Goal: Task Accomplishment & Management: Use online tool/utility

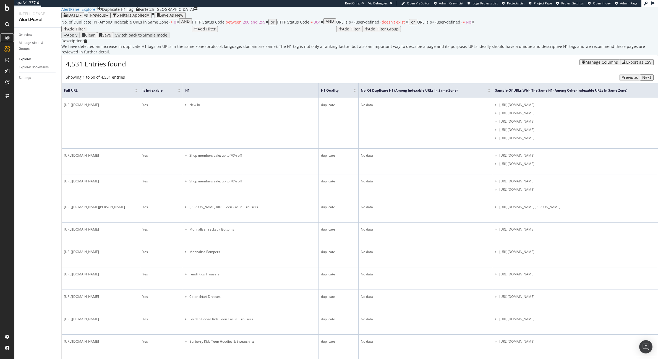
click at [5, 37] on icon at bounding box center [7, 38] width 4 height 4
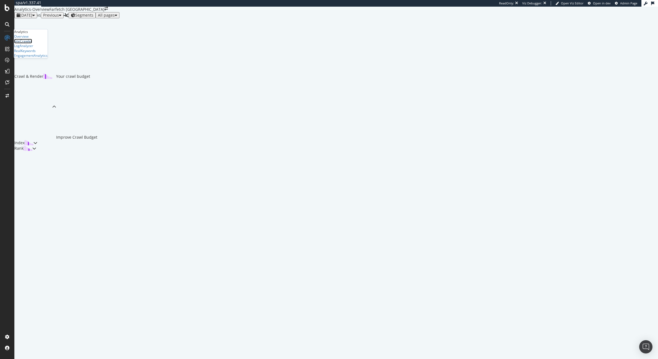
click at [32, 43] on div "SiteCrawler" at bounding box center [23, 41] width 18 height 5
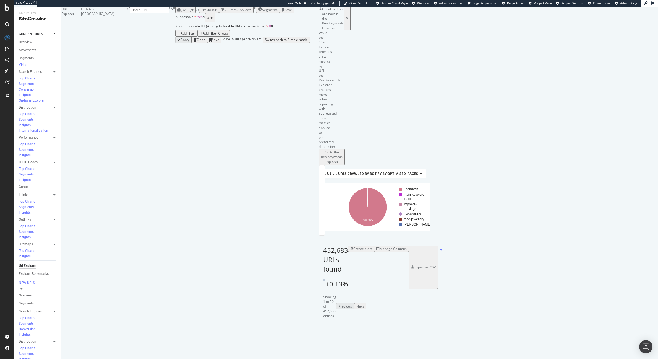
click at [407, 246] on div "Manage Columns" at bounding box center [393, 248] width 27 height 5
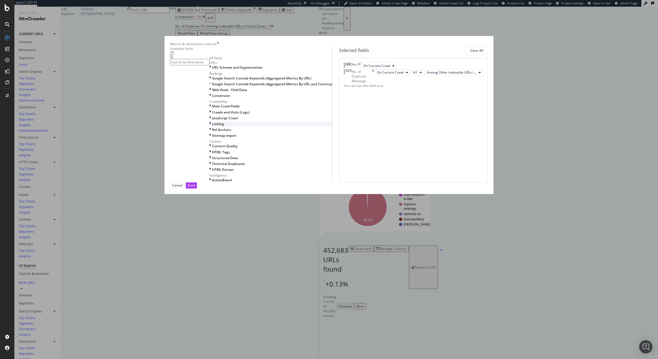
click at [211, 126] on icon "modal" at bounding box center [210, 123] width 2 height 5
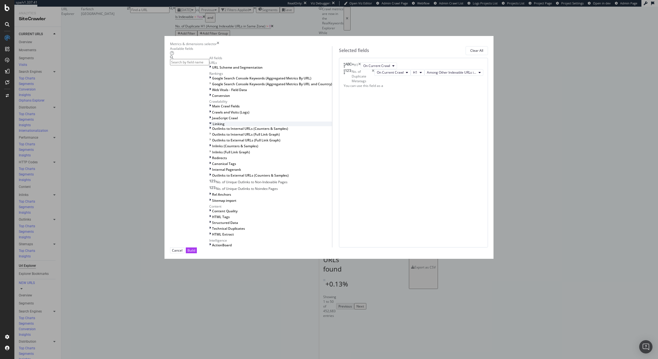
click at [212, 126] on icon "modal" at bounding box center [210, 123] width 2 height 5
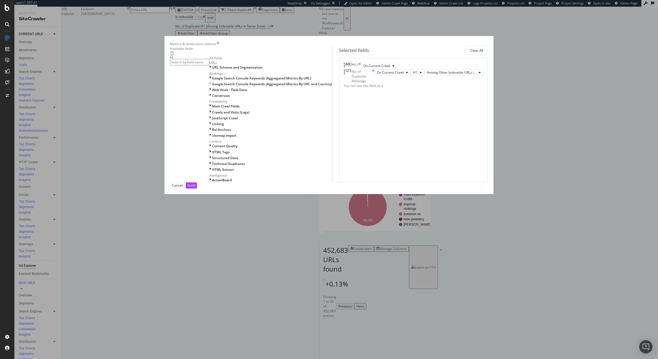
click at [219, 46] on icon "times" at bounding box center [218, 43] width 2 height 5
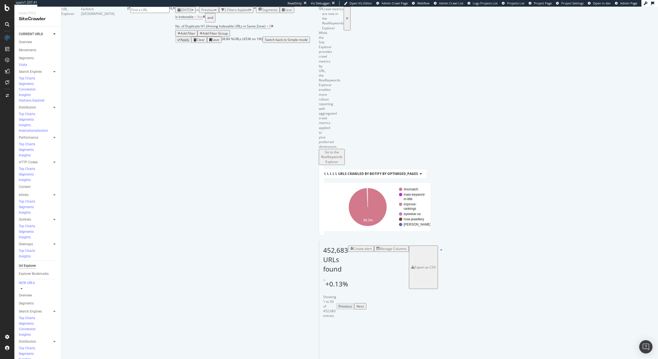
click at [195, 36] on div "Add Filter" at bounding box center [188, 33] width 15 height 5
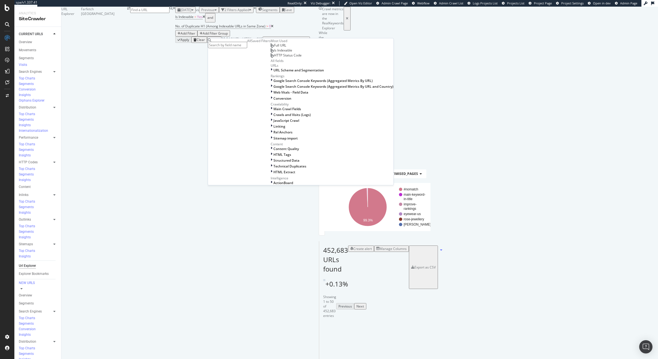
click at [240, 42] on input "text" at bounding box center [227, 45] width 39 height 6
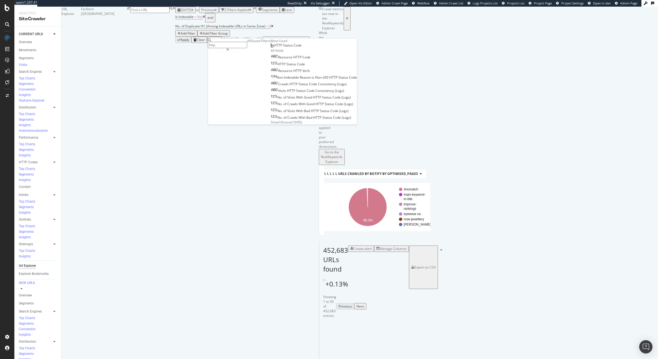
type input "http"
click at [297, 66] on span "Code" at bounding box center [301, 63] width 8 height 5
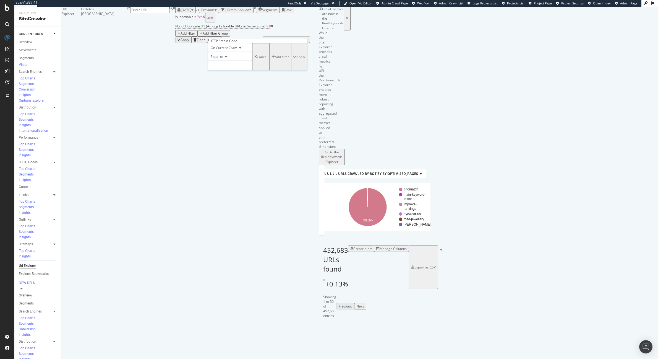
click at [210, 42] on icon at bounding box center [209, 39] width 2 height 3
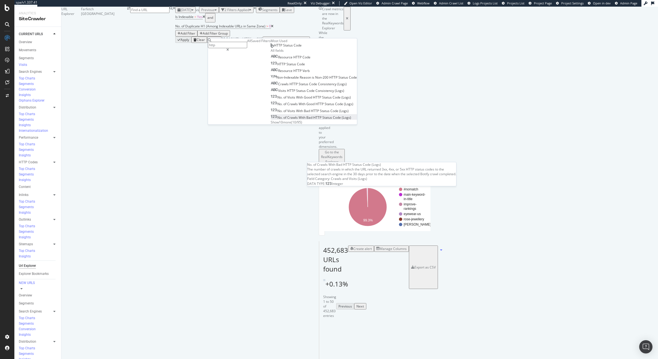
scroll to position [2, 0]
click at [271, 124] on span "Show 10 more" at bounding box center [281, 122] width 20 height 5
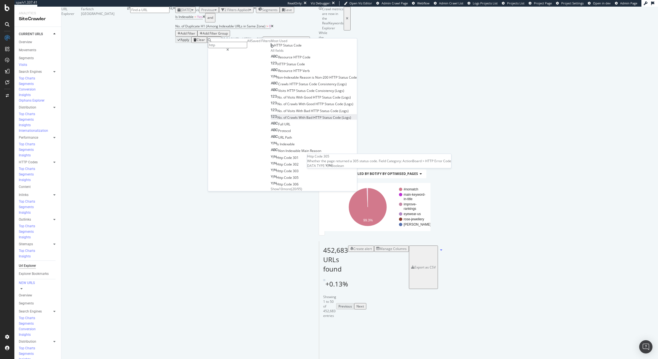
scroll to position [68, 0]
click at [271, 186] on span "Show 10 more" at bounding box center [281, 188] width 20 height 5
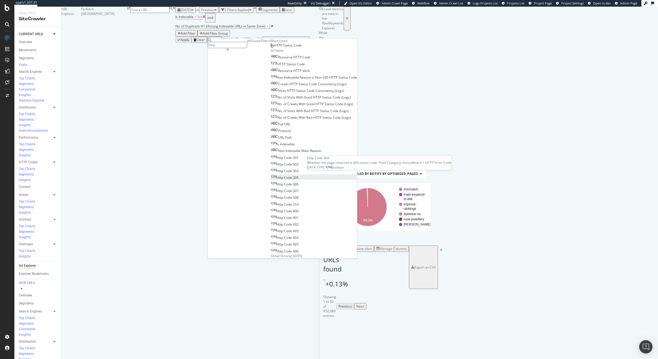
scroll to position [135, 0]
click at [271, 253] on span "Show 10 more" at bounding box center [281, 255] width 20 height 5
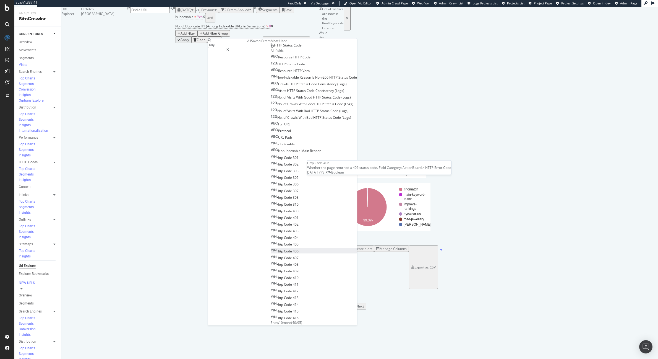
scroll to position [201, 0]
click at [271, 320] on span "Show 10 more" at bounding box center [281, 322] width 20 height 5
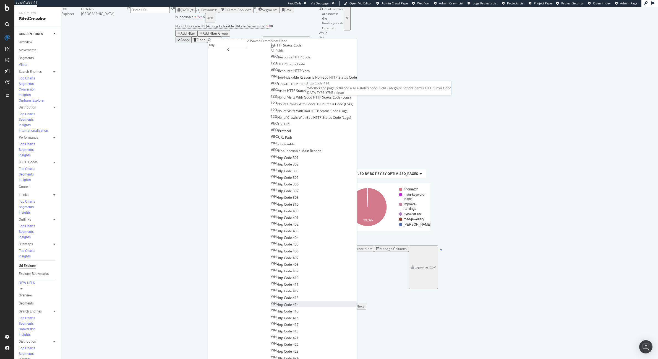
scroll to position [267, 0]
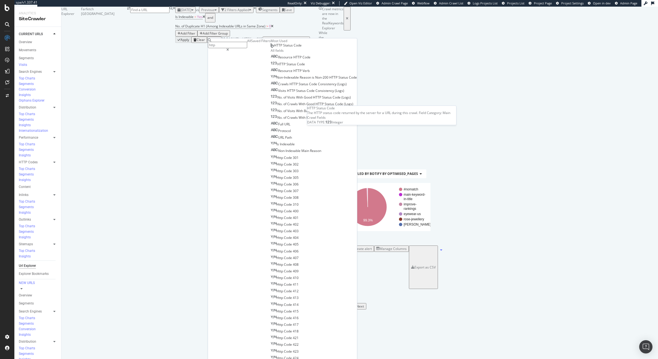
scroll to position [29, 0]
click at [303, 59] on span "Code" at bounding box center [307, 57] width 8 height 5
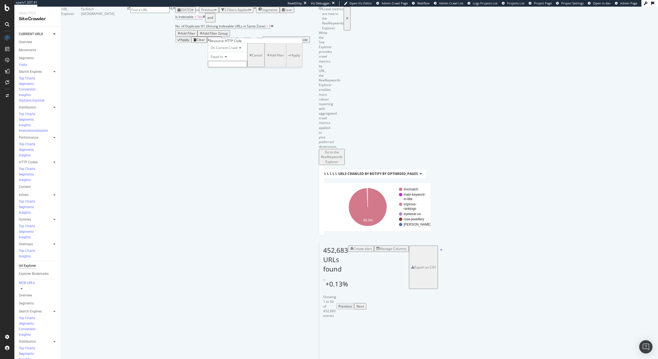
click at [210, 42] on icon at bounding box center [209, 39] width 2 height 3
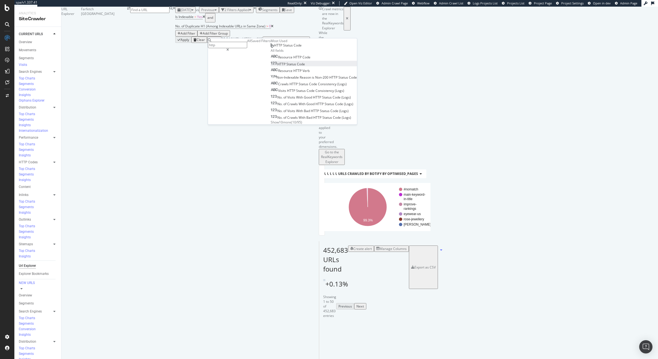
click at [297, 66] on span "Code" at bounding box center [301, 63] width 8 height 5
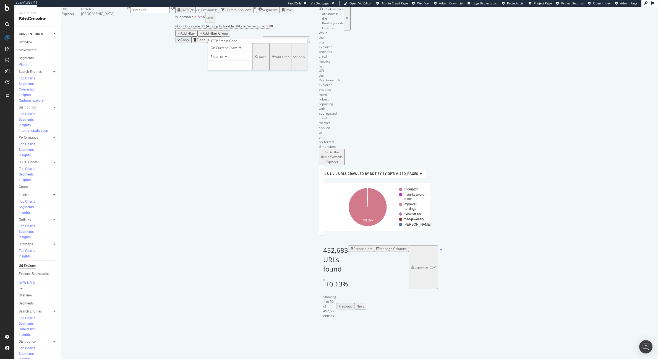
click at [223, 59] on span "Equal to" at bounding box center [217, 56] width 12 height 5
click at [232, 102] on div "Between" at bounding box center [230, 99] width 44 height 6
click at [245, 70] on input "0" at bounding box center [230, 65] width 44 height 9
type input "200"
click at [244, 84] on input "1" at bounding box center [230, 79] width 44 height 9
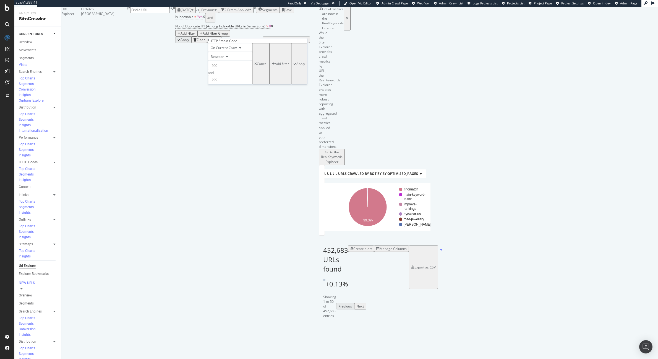
type input "299"
click at [273, 84] on div "On Current Crawl Between 200 and 299 Cancel Add filter Apply" at bounding box center [257, 63] width 99 height 41
click at [297, 66] on div "Apply" at bounding box center [301, 63] width 9 height 5
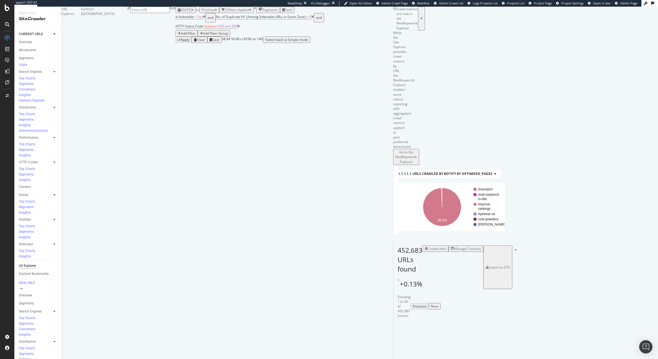
click at [196, 36] on div "Add Filter" at bounding box center [188, 33] width 15 height 5
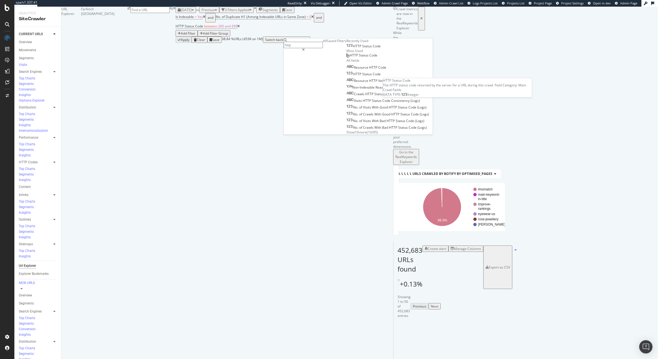
click at [362, 48] on span "Status" at bounding box center [367, 46] width 11 height 5
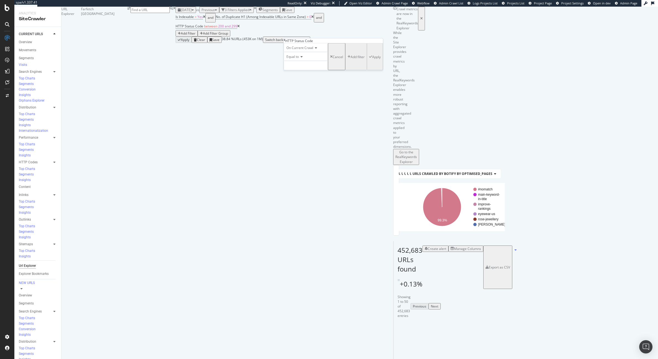
click at [299, 59] on span "Equal to" at bounding box center [293, 56] width 12 height 5
click at [299, 101] on span "Between" at bounding box center [293, 98] width 14 height 5
click at [304, 70] on input "0" at bounding box center [306, 65] width 44 height 9
type input "300"
click at [303, 84] on input "1" at bounding box center [306, 79] width 44 height 9
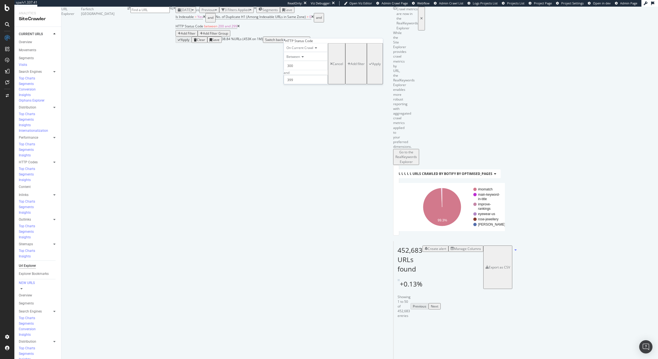
type input "399"
click at [372, 66] on div "Apply" at bounding box center [376, 63] width 9 height 5
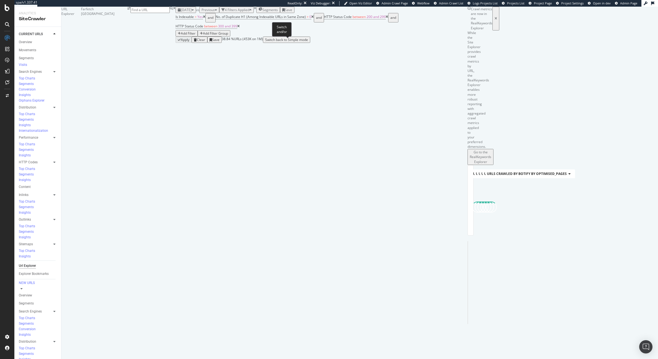
click at [391, 22] on div "and" at bounding box center [394, 18] width 6 height 8
click at [386, 22] on div "or" at bounding box center [387, 18] width 3 height 8
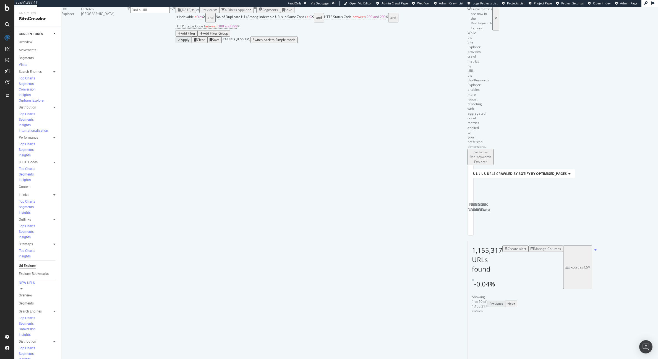
click at [240, 28] on icon at bounding box center [238, 26] width 2 height 3
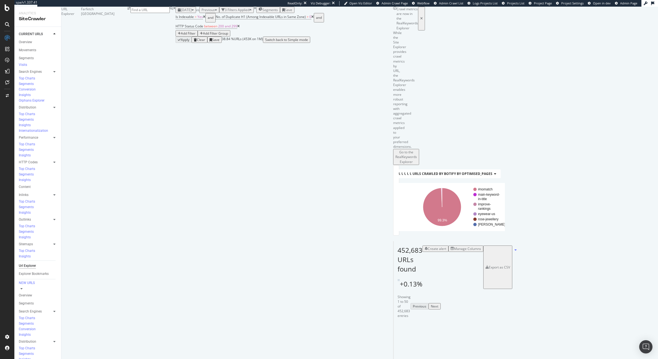
click at [196, 36] on div "Add Filter" at bounding box center [188, 33] width 15 height 5
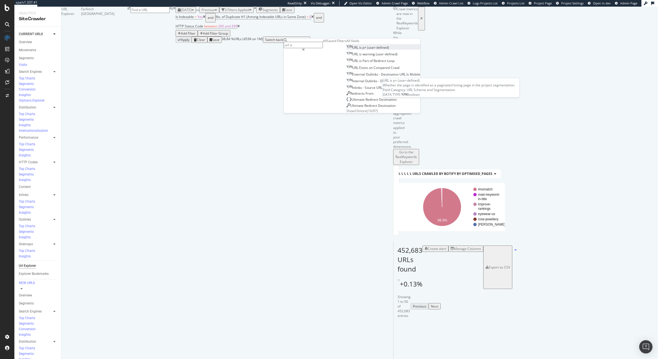
type input "url is"
click at [363, 50] on span "p+" at bounding box center [365, 47] width 5 height 5
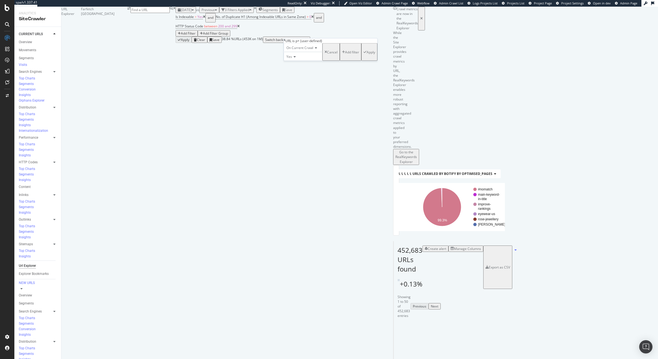
click at [367, 54] on div "Apply" at bounding box center [371, 52] width 9 height 5
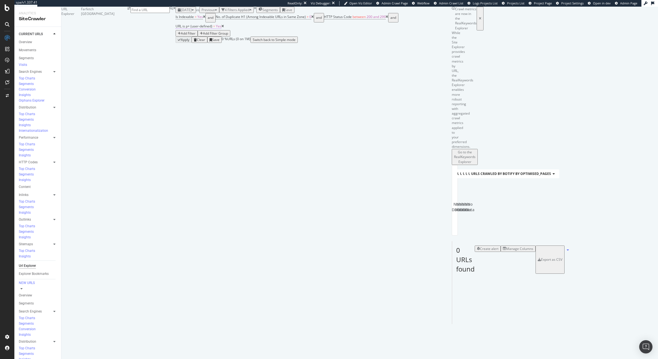
click at [222, 28] on span "Yes" at bounding box center [219, 26] width 6 height 5
click at [303, 57] on icon at bounding box center [303, 55] width 4 height 3
click at [308, 71] on div "No" at bounding box center [312, 69] width 38 height 6
click at [376, 53] on div "Apply" at bounding box center [380, 50] width 9 height 5
click at [220, 28] on span "No" at bounding box center [218, 26] width 4 height 5
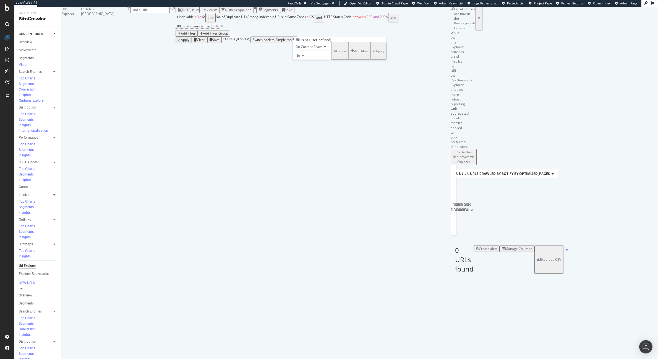
click at [303, 57] on icon at bounding box center [302, 55] width 4 height 3
click at [310, 82] on span "Doesn't exist" at bounding box center [305, 80] width 20 height 5
click at [376, 53] on div "Apply" at bounding box center [380, 50] width 9 height 5
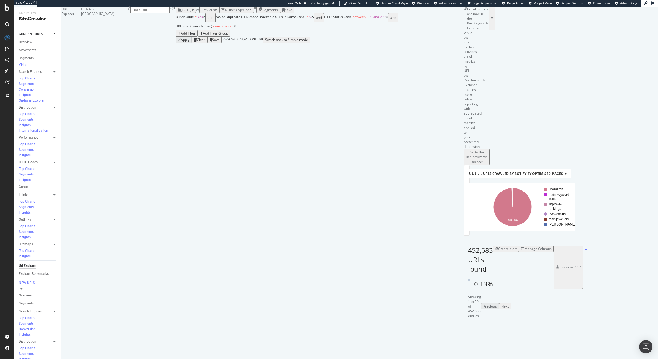
click at [552, 246] on div "Manage Columns" at bounding box center [536, 248] width 30 height 5
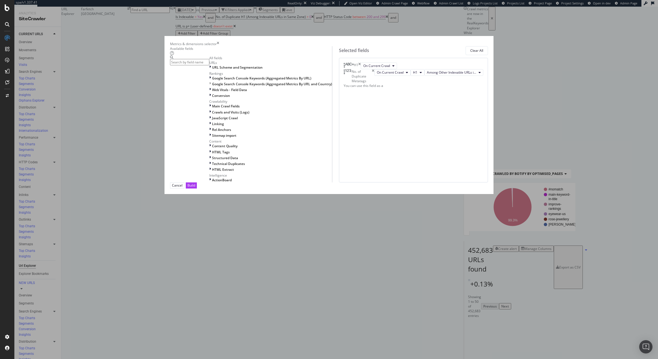
click at [209, 65] on input "modal" at bounding box center [189, 62] width 39 height 6
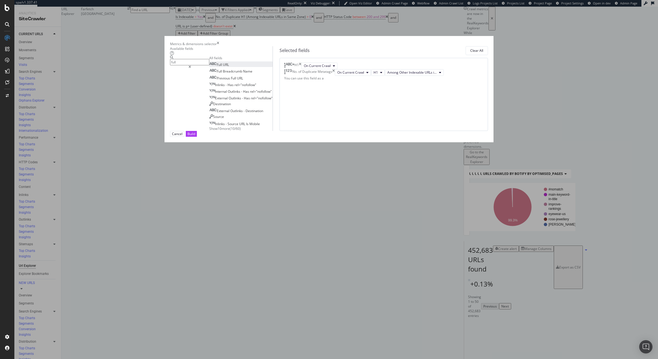
click at [229, 67] on div "Full URL" at bounding box center [219, 64] width 20 height 5
drag, startPoint x: 391, startPoint y: 170, endPoint x: 394, endPoint y: 116, distance: 54.3
click at [394, 116] on body "spa/v1.337.41 ReadOnly: Viz Debugger: Open Viz Editor Admin Crawl Page Webflow …" at bounding box center [329, 179] width 658 height 359
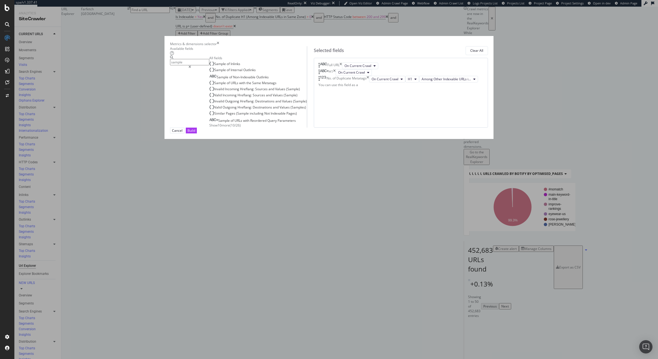
click at [230, 128] on span "Show 10 more" at bounding box center [219, 125] width 20 height 5
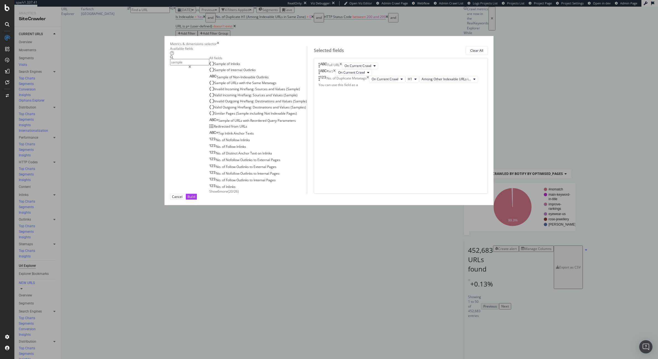
click at [209, 65] on input "sample" at bounding box center [189, 62] width 39 height 6
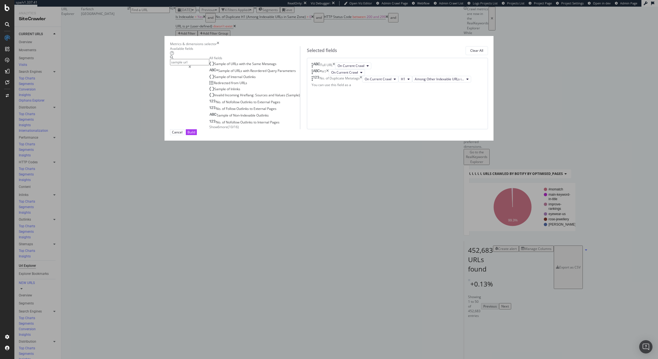
type input "sample url"
click at [228, 129] on span "Show 6 more" at bounding box center [218, 126] width 19 height 5
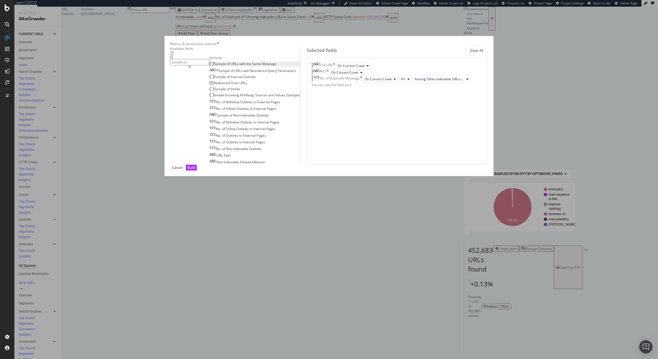
click at [277, 66] on span "Metatags" at bounding box center [269, 63] width 15 height 5
click at [195, 170] on div "Build" at bounding box center [192, 167] width 8 height 5
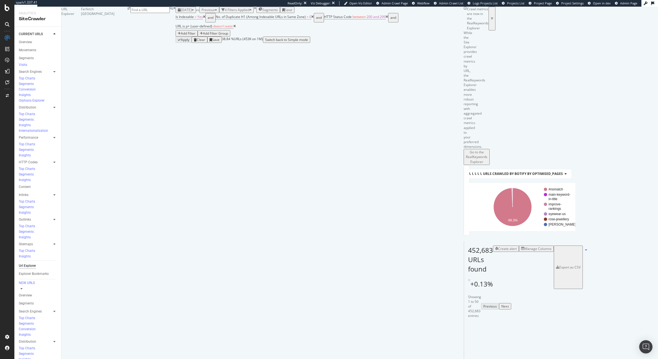
scroll to position [7, 0]
click at [196, 33] on div "Add Filter" at bounding box center [188, 33] width 15 height 5
click at [489, 30] on div "Crawl metrics are now in the RealKeywords Explorer" at bounding box center [478, 19] width 22 height 24
click at [552, 246] on div "Manage Columns" at bounding box center [538, 248] width 27 height 5
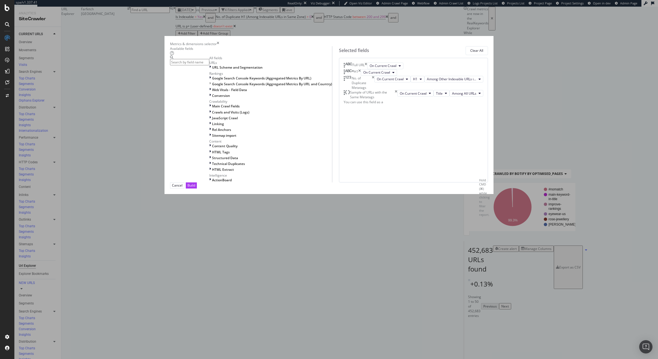
click at [209, 65] on input "modal" at bounding box center [189, 62] width 39 height 6
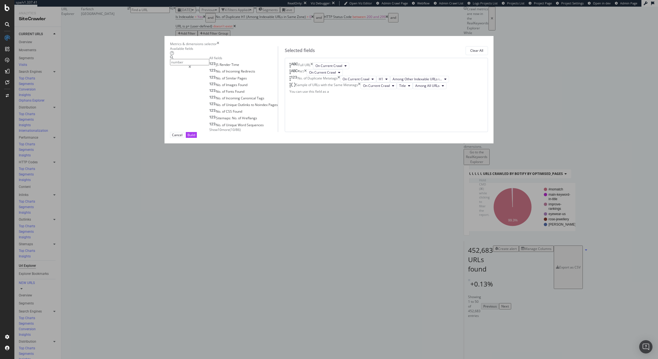
click at [230, 132] on span "Show 10 more" at bounding box center [219, 129] width 20 height 5
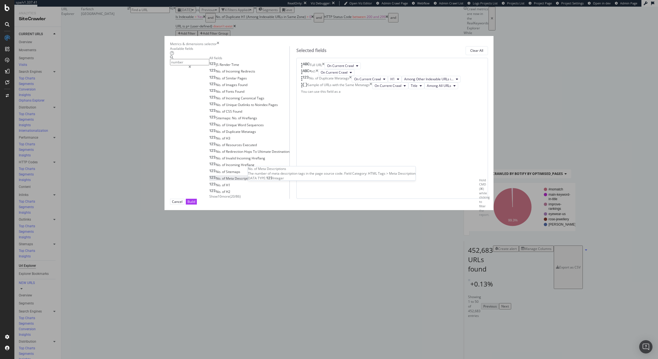
scroll to position [8, 0]
click at [230, 199] on span "Show 10 more" at bounding box center [219, 196] width 20 height 5
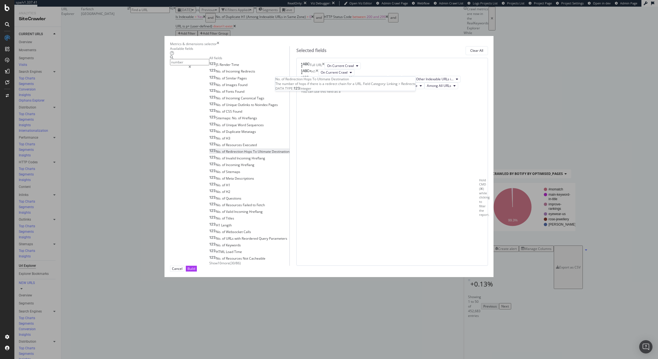
scroll to position [75, 0]
click at [209, 65] on input "number" at bounding box center [189, 62] width 39 height 6
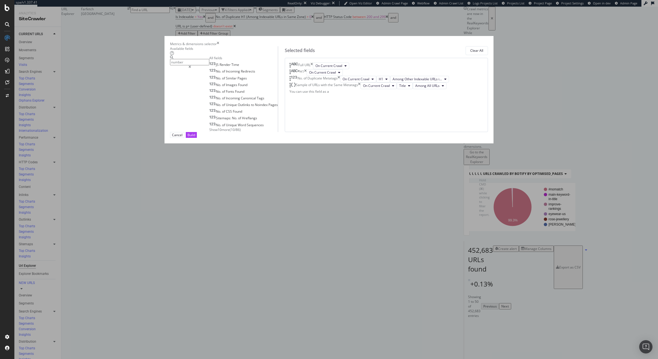
scroll to position [0, 0]
type input "n"
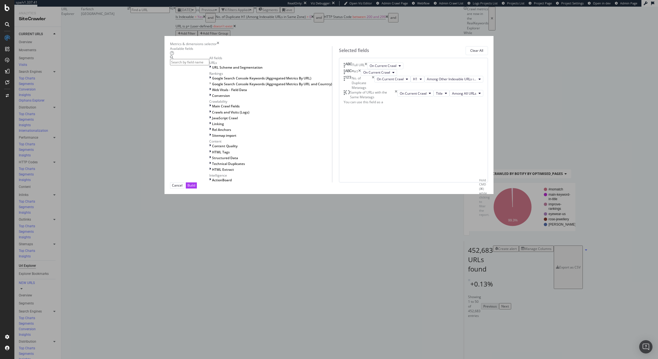
click at [219, 46] on icon "times" at bounding box center [218, 43] width 2 height 5
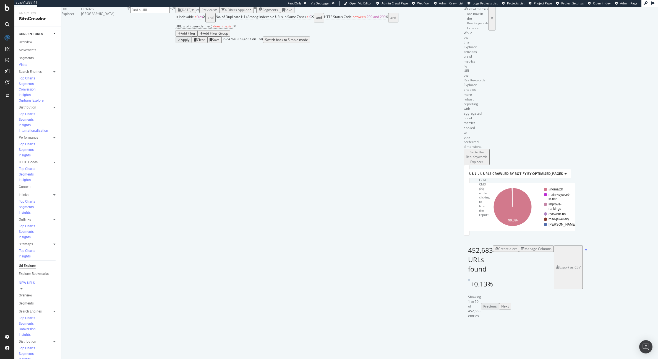
drag, startPoint x: 165, startPoint y: 219, endPoint x: 170, endPoint y: 219, distance: 4.4
click at [466, 325] on span "URL Card" at bounding box center [500, 327] width 68 height 5
click at [552, 246] on div "Manage Columns" at bounding box center [538, 248] width 27 height 5
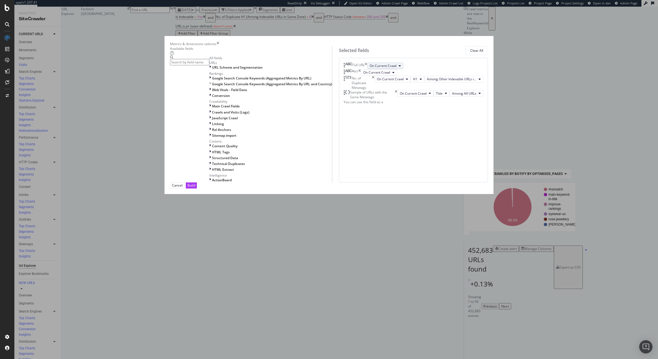
click at [373, 69] on button "On Current Crawl" at bounding box center [385, 66] width 36 height 7
click at [372, 134] on span "On Current Crawl" at bounding box center [362, 134] width 31 height 5
click at [386, 183] on div "Full URL On Current Crawl H1 On Current Crawl No. of Duplicate Metatags On Curr…" at bounding box center [413, 120] width 149 height 125
click at [195, 188] on div "Build" at bounding box center [192, 185] width 8 height 5
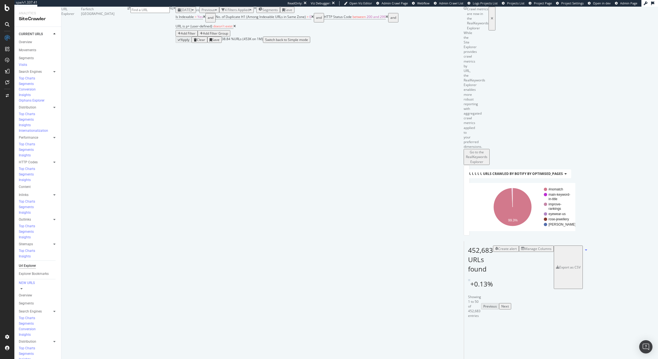
click at [581, 265] on div "Export as CSV" at bounding box center [570, 267] width 21 height 5
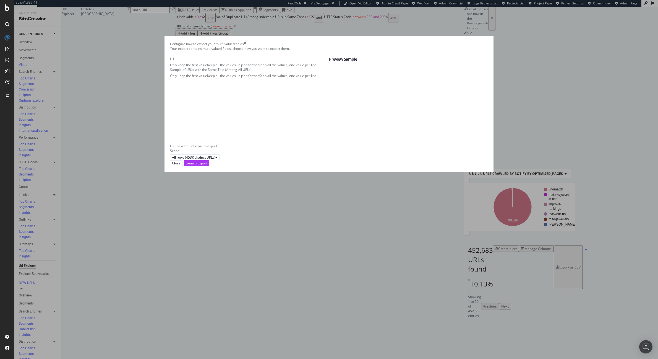
click at [259, 78] on div "Keep all the values, one value per line" at bounding box center [288, 75] width 58 height 5
click at [207, 165] on div "Launch Export" at bounding box center [197, 163] width 22 height 5
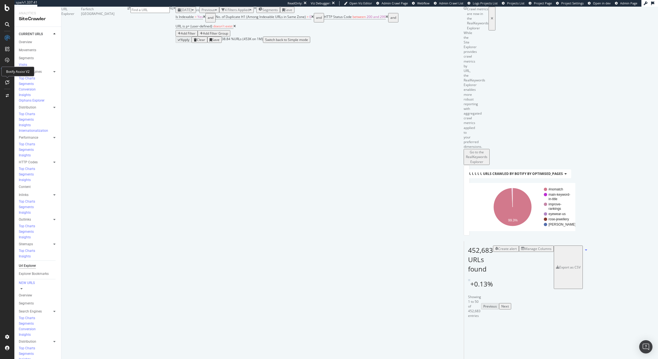
click at [6, 82] on icon at bounding box center [7, 82] width 4 height 4
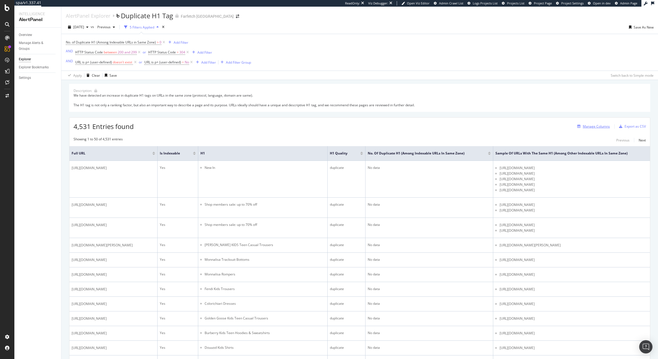
click at [599, 125] on div "Manage Columns" at bounding box center [596, 126] width 27 height 5
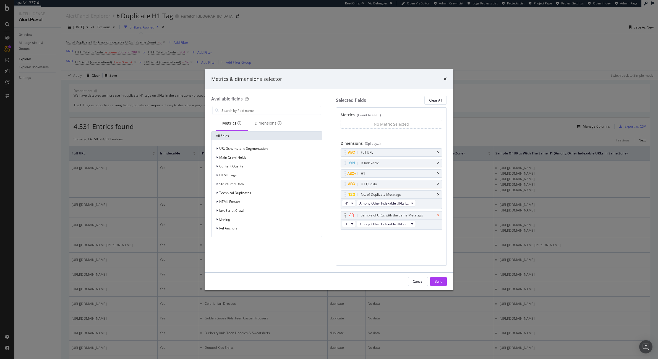
click at [438, 216] on icon "times" at bounding box center [438, 215] width 2 height 3
click at [439, 281] on div "Build" at bounding box center [439, 281] width 8 height 5
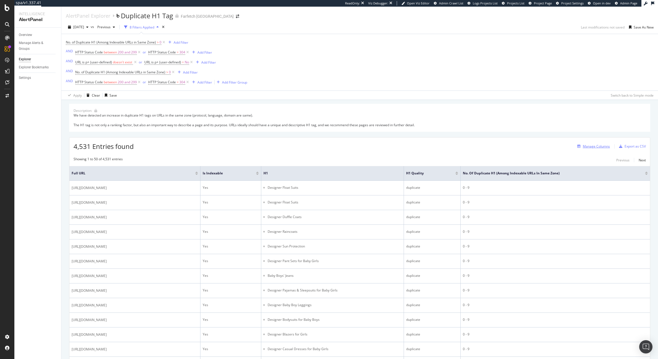
click at [597, 147] on div "Manage Columns" at bounding box center [596, 146] width 27 height 5
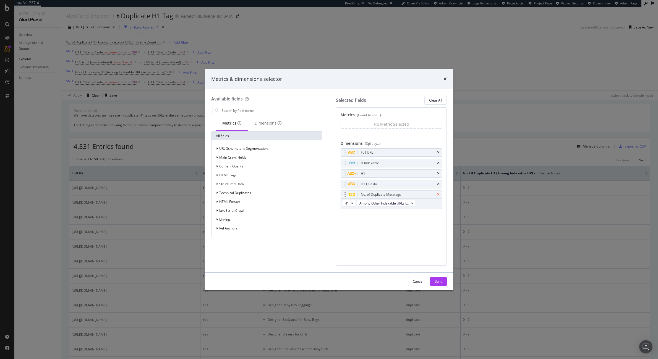
click at [438, 194] on icon "times" at bounding box center [438, 194] width 2 height 3
click at [438, 184] on icon "times" at bounding box center [438, 183] width 2 height 3
click at [439, 163] on icon "times" at bounding box center [438, 162] width 2 height 3
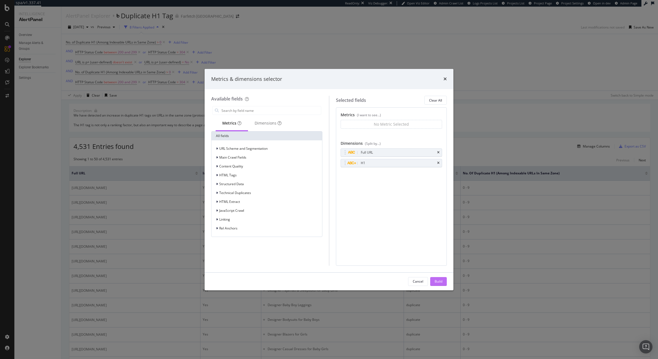
click at [436, 279] on div "Build" at bounding box center [439, 281] width 8 height 5
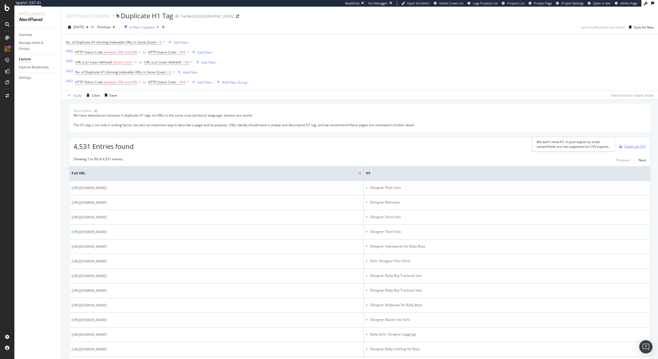
click at [628, 146] on div "Export as CSV" at bounding box center [635, 146] width 21 height 5
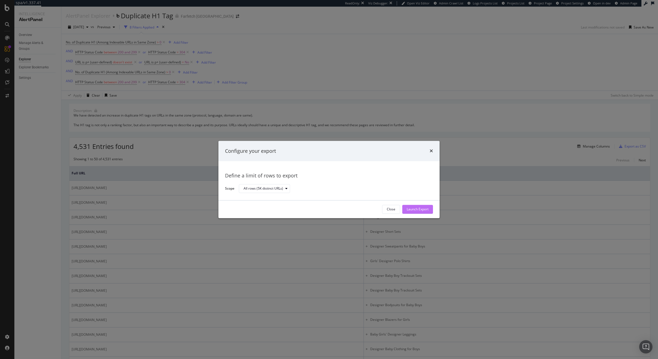
click at [418, 208] on div "Launch Export" at bounding box center [418, 209] width 22 height 5
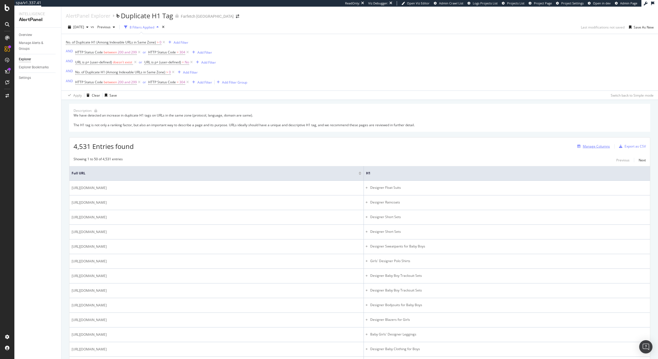
click at [594, 147] on div "Manage Columns" at bounding box center [596, 146] width 27 height 5
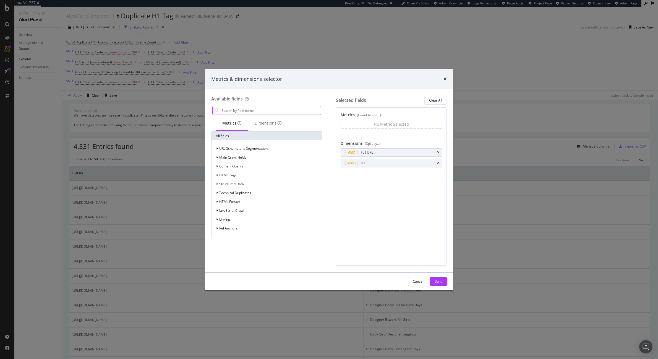
click at [238, 110] on input "modal" at bounding box center [271, 110] width 100 height 8
type input "h1"
click at [273, 235] on div "h1 Metrics 3 Dimensions 10 All fields H1 Quality H1 Length No. of H1" at bounding box center [266, 185] width 111 height 160
click at [278, 128] on div "Dimensions 10" at bounding box center [281, 124] width 50 height 17
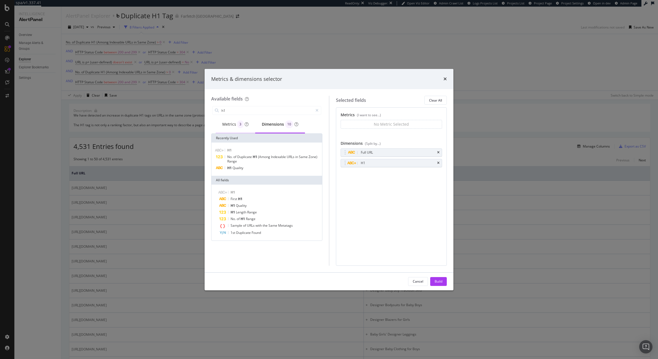
click at [232, 125] on div "Metrics 3" at bounding box center [235, 124] width 26 height 8
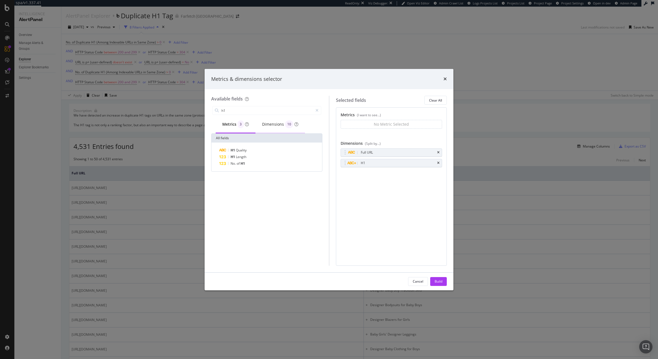
click at [278, 123] on div "Dimensions 10" at bounding box center [280, 124] width 36 height 8
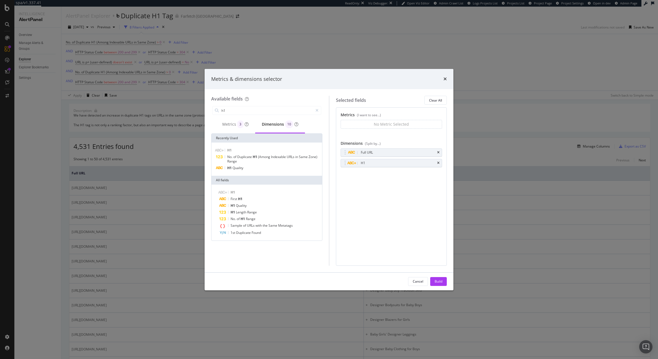
click at [432, 188] on div "Metrics (I want to see...) No Metric Selected You can use this field as a metri…" at bounding box center [391, 186] width 111 height 158
drag, startPoint x: 390, startPoint y: 150, endPoint x: 389, endPoint y: 120, distance: 30.2
click at [389, 120] on body "spa/v1.337.41 ReadOnly: Viz Debugger: Open Viz Editor Admin Crawl List Logs Pro…" at bounding box center [329, 179] width 658 height 359
click at [404, 198] on div "Metrics (I want to see...) No Metric Selected You can use this field as a metri…" at bounding box center [391, 186] width 111 height 158
click at [226, 121] on div "Metrics 3" at bounding box center [235, 124] width 26 height 8
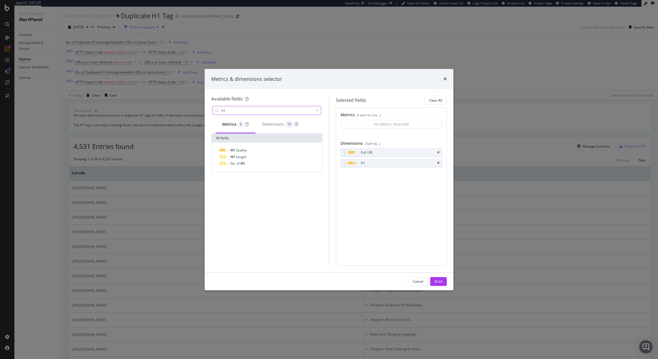
click at [270, 110] on input "h1" at bounding box center [267, 110] width 92 height 8
click at [380, 215] on div "Metrics (I want to see...) No Metric Selected You can use this field as a metri…" at bounding box center [391, 186] width 111 height 158
click at [440, 281] on div "Build" at bounding box center [439, 281] width 8 height 5
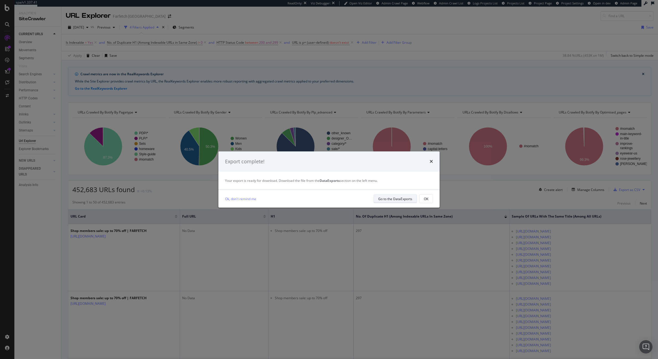
click at [391, 198] on div "Go to the DataExports" at bounding box center [395, 198] width 34 height 5
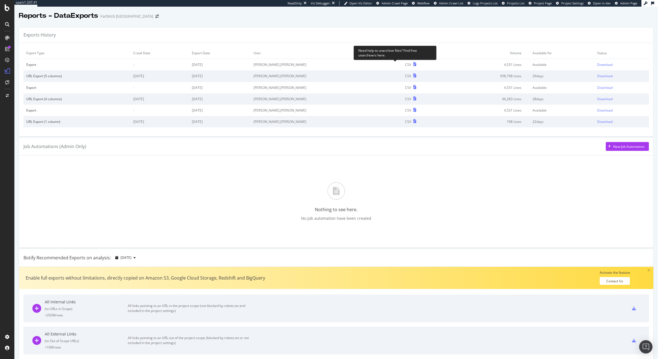
click at [414, 64] on icon at bounding box center [415, 64] width 3 height 4
click at [598, 64] on div "Download" at bounding box center [605, 64] width 15 height 5
click at [598, 77] on div "Download" at bounding box center [605, 76] width 15 height 5
